Goal: Information Seeking & Learning: Learn about a topic

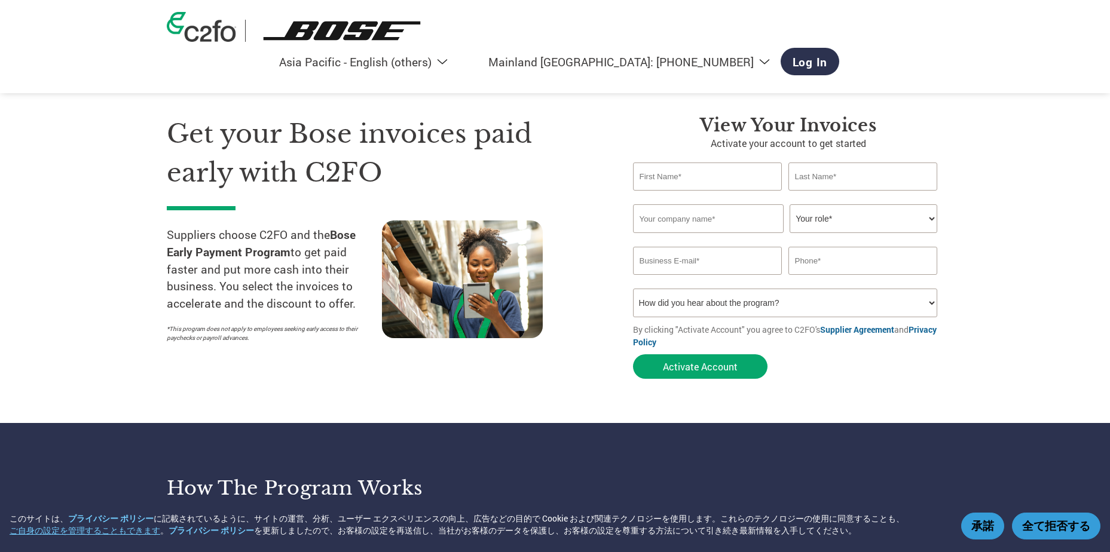
select select "en-AP"
select select "cn"
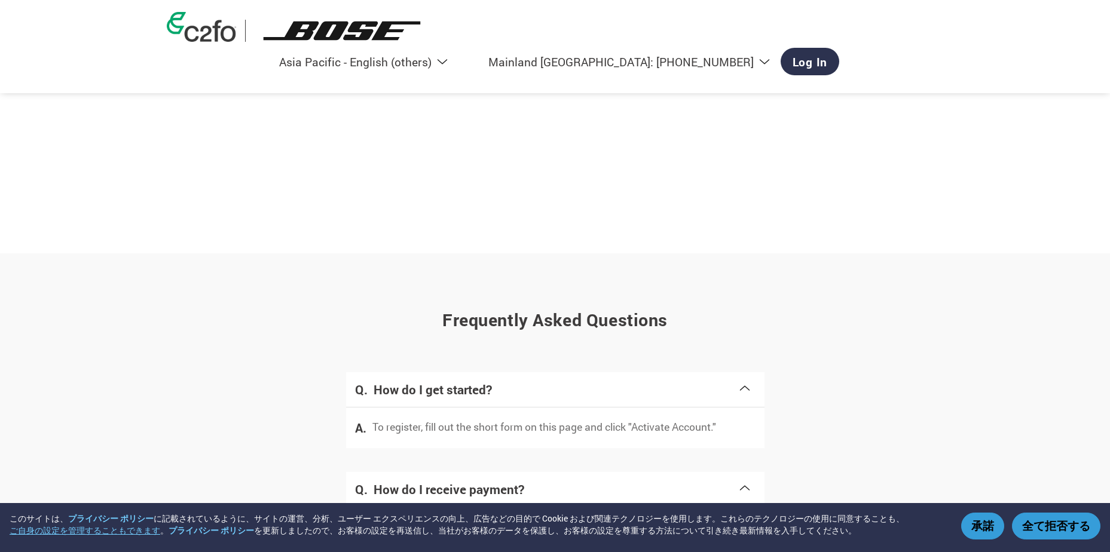
scroll to position [1821, 0]
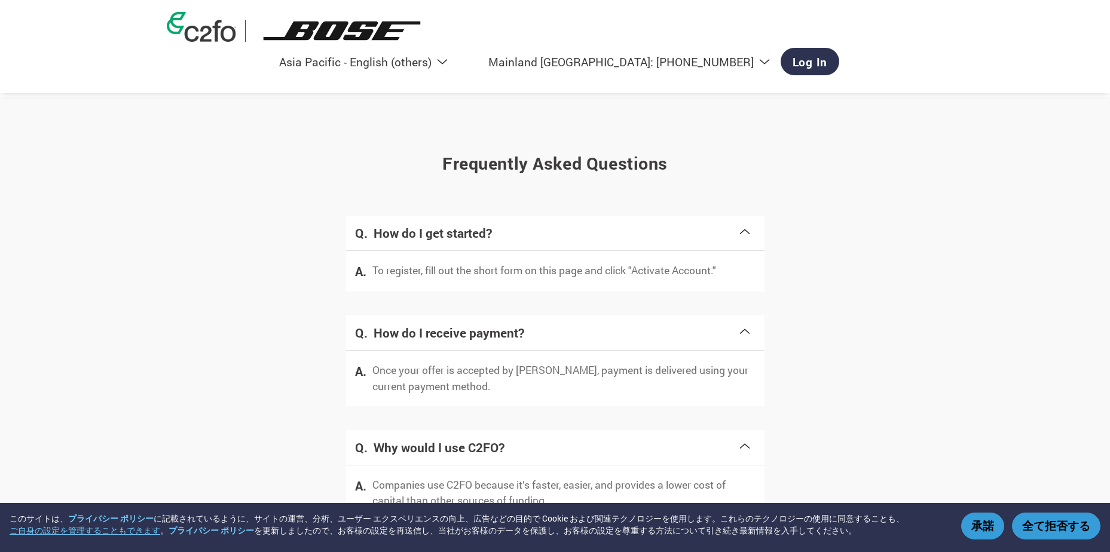
click at [456, 54] on select "Americas - English Américas - Español Américas - Português Amériques - Français…" at bounding box center [317, 61] width 277 height 15
click at [964, 134] on section "Frequently asked questions How do I get started? To register, fill out the shor…" at bounding box center [555, 397] width 1110 height 601
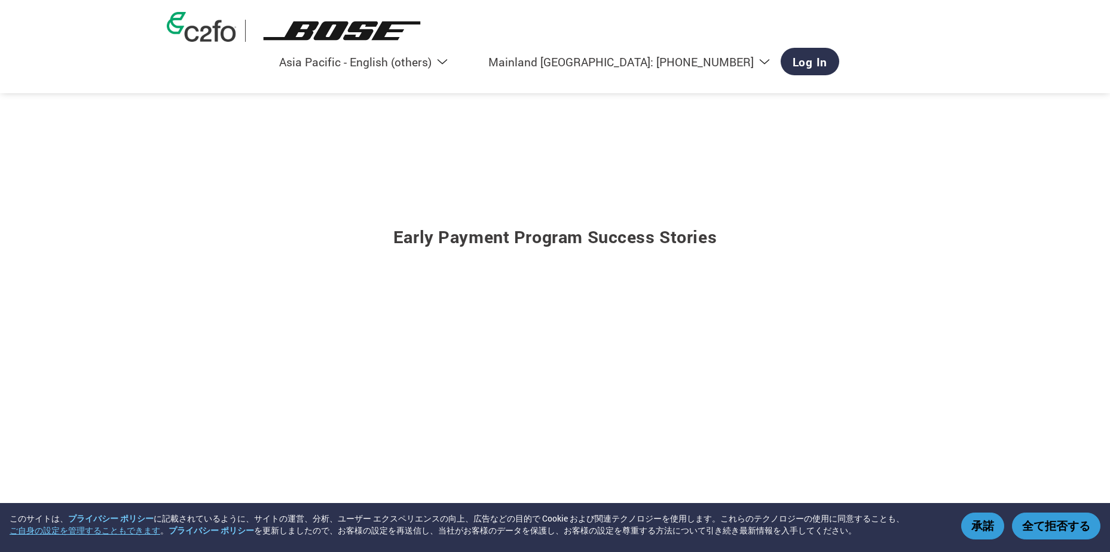
scroll to position [0, 0]
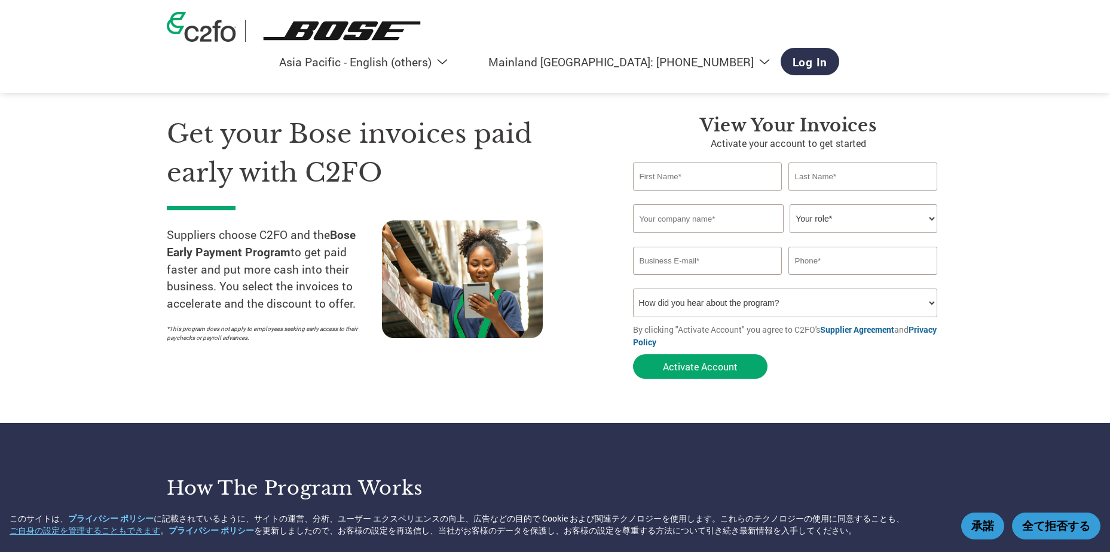
click at [212, 37] on img at bounding box center [201, 27] width 69 height 30
select select "en-AP"
select select "cn"
click at [313, 39] on img at bounding box center [343, 31] width 176 height 22
select select "en-AP"
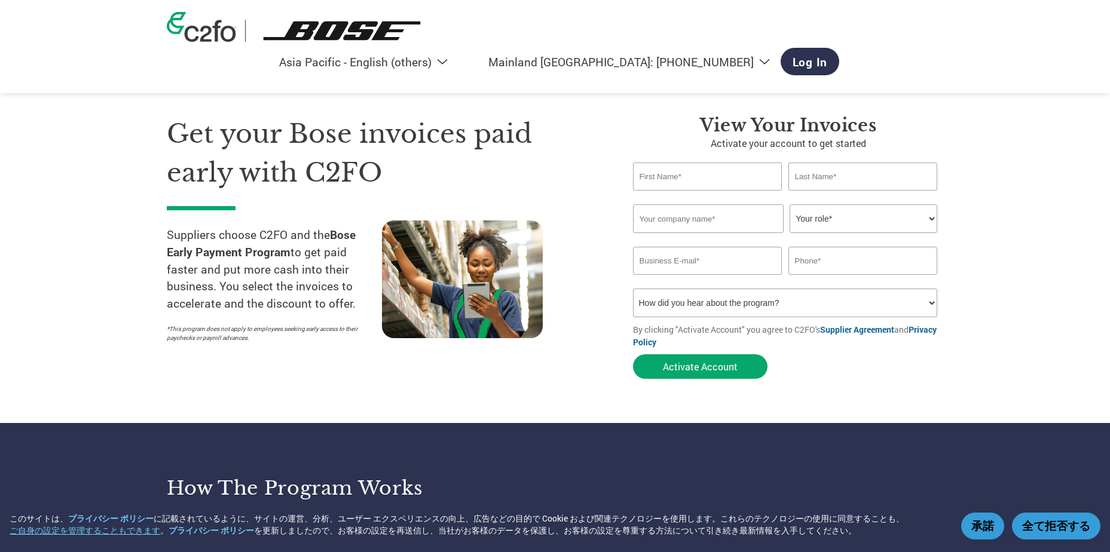
select select "cn"
click at [230, 47] on div "Americas - English Américas - Español Américas - Português Amériques - Français…" at bounding box center [555, 46] width 795 height 93
select select "en-AP"
select select "cn"
click at [777, 301] on select "How did you hear about the program? Received a letter Email Social Media Online…" at bounding box center [785, 303] width 305 height 29
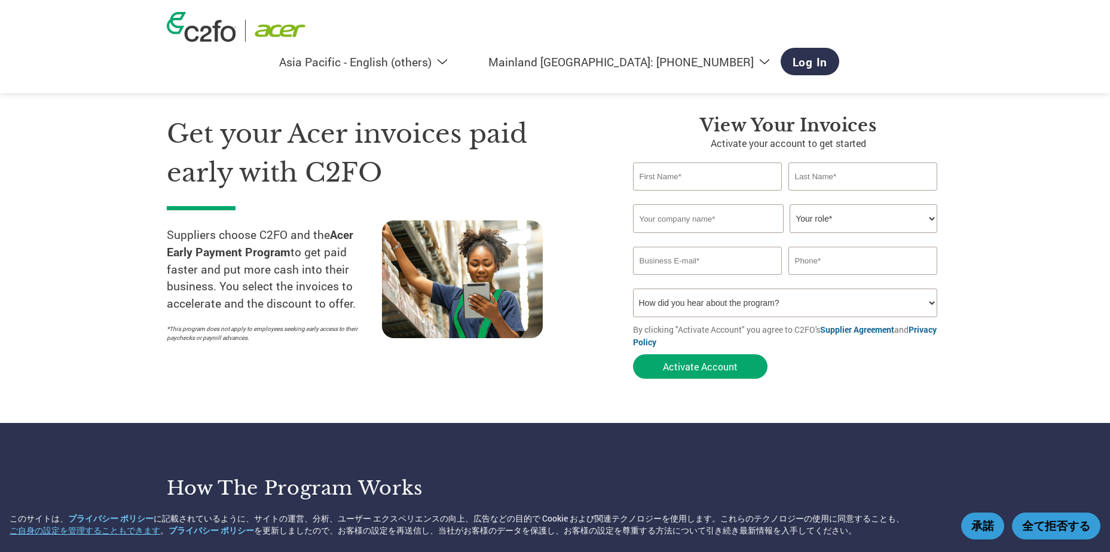
click at [543, 353] on div "Get your Acer invoices paid early with C2FO Suppliers choose C2FO and the Acer …" at bounding box center [391, 250] width 448 height 270
